Goal: Task Accomplishment & Management: Use online tool/utility

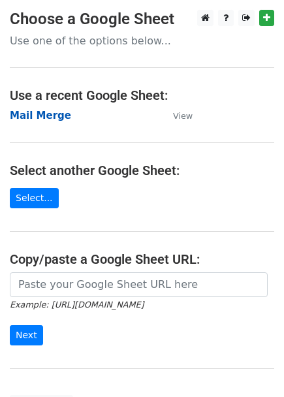
click at [20, 115] on strong "Mail Merge" at bounding box center [40, 116] width 61 height 12
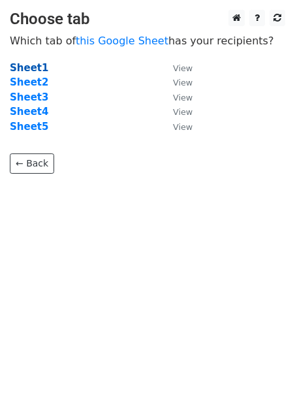
click at [28, 66] on strong "Sheet1" at bounding box center [29, 68] width 39 height 12
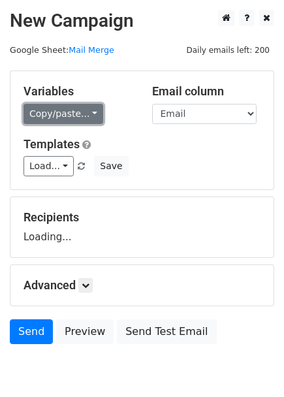
click at [59, 120] on link "Copy/paste..." at bounding box center [64, 114] width 80 height 20
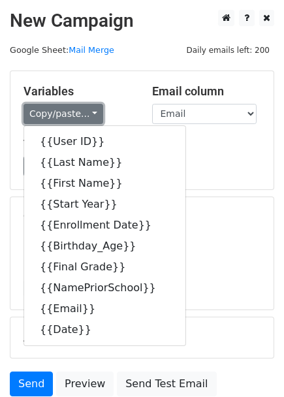
click at [61, 116] on link "Copy/paste..." at bounding box center [64, 114] width 80 height 20
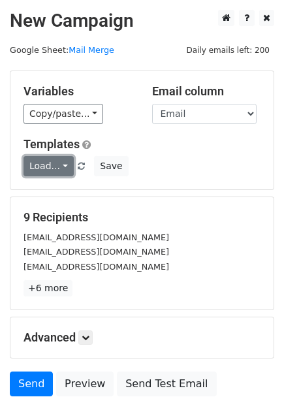
click at [61, 157] on link "Load..." at bounding box center [49, 166] width 50 height 20
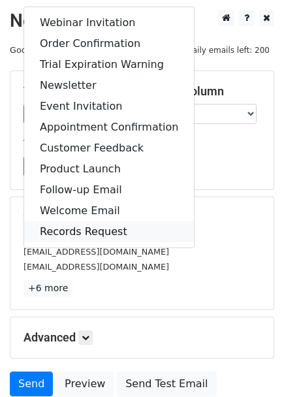
click at [88, 235] on link "Records Request" at bounding box center [109, 231] width 170 height 21
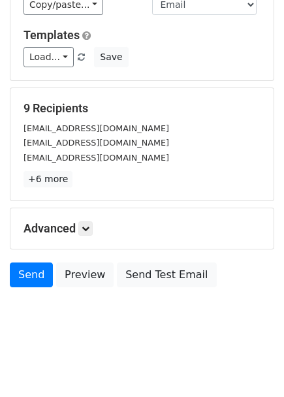
scroll to position [111, 0]
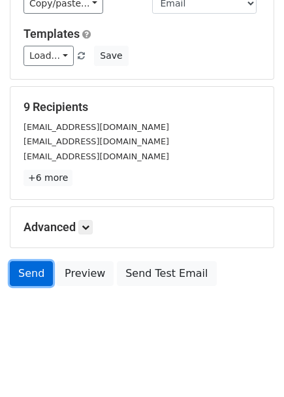
click at [30, 265] on link "Send" at bounding box center [31, 273] width 43 height 25
